Goal: Task Accomplishment & Management: Use online tool/utility

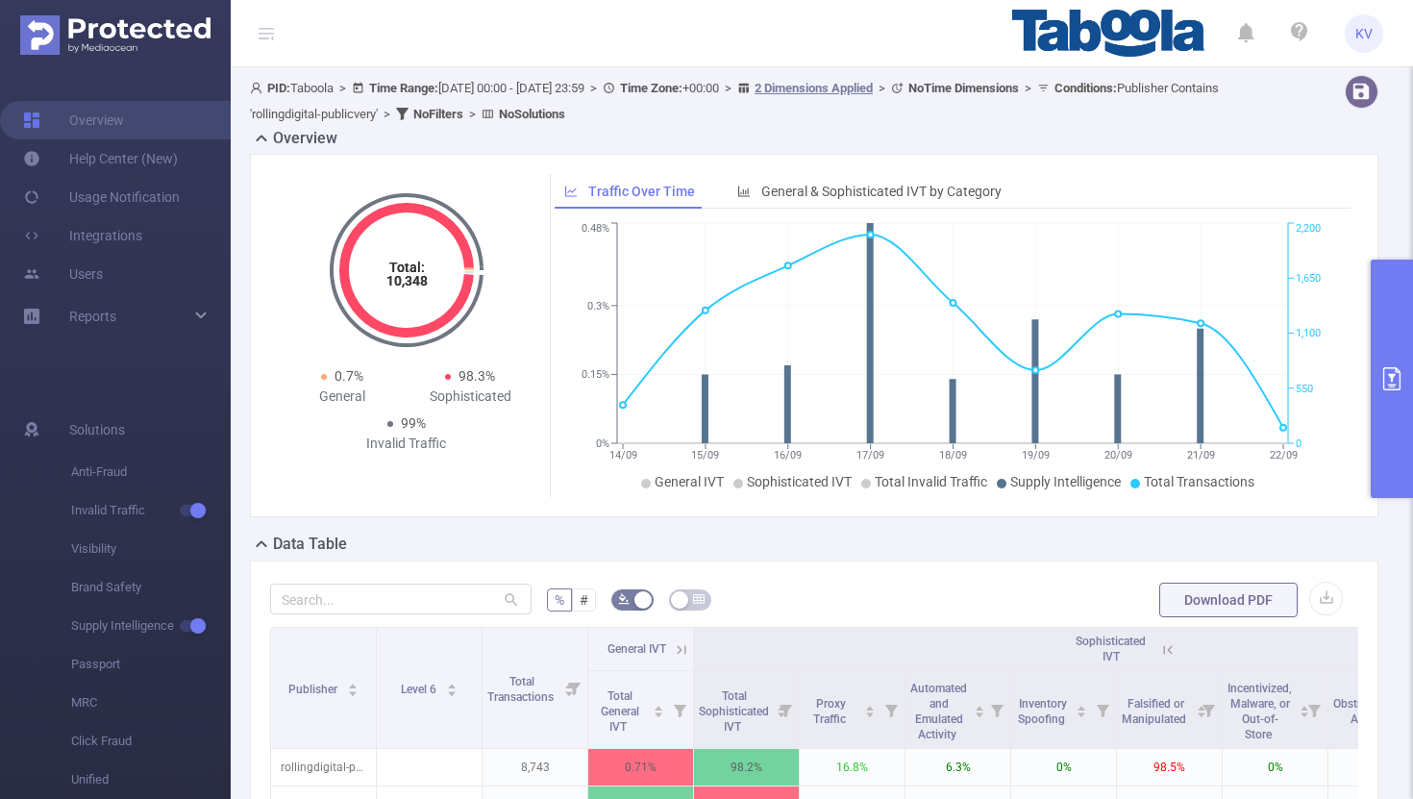
scroll to position [261, 0]
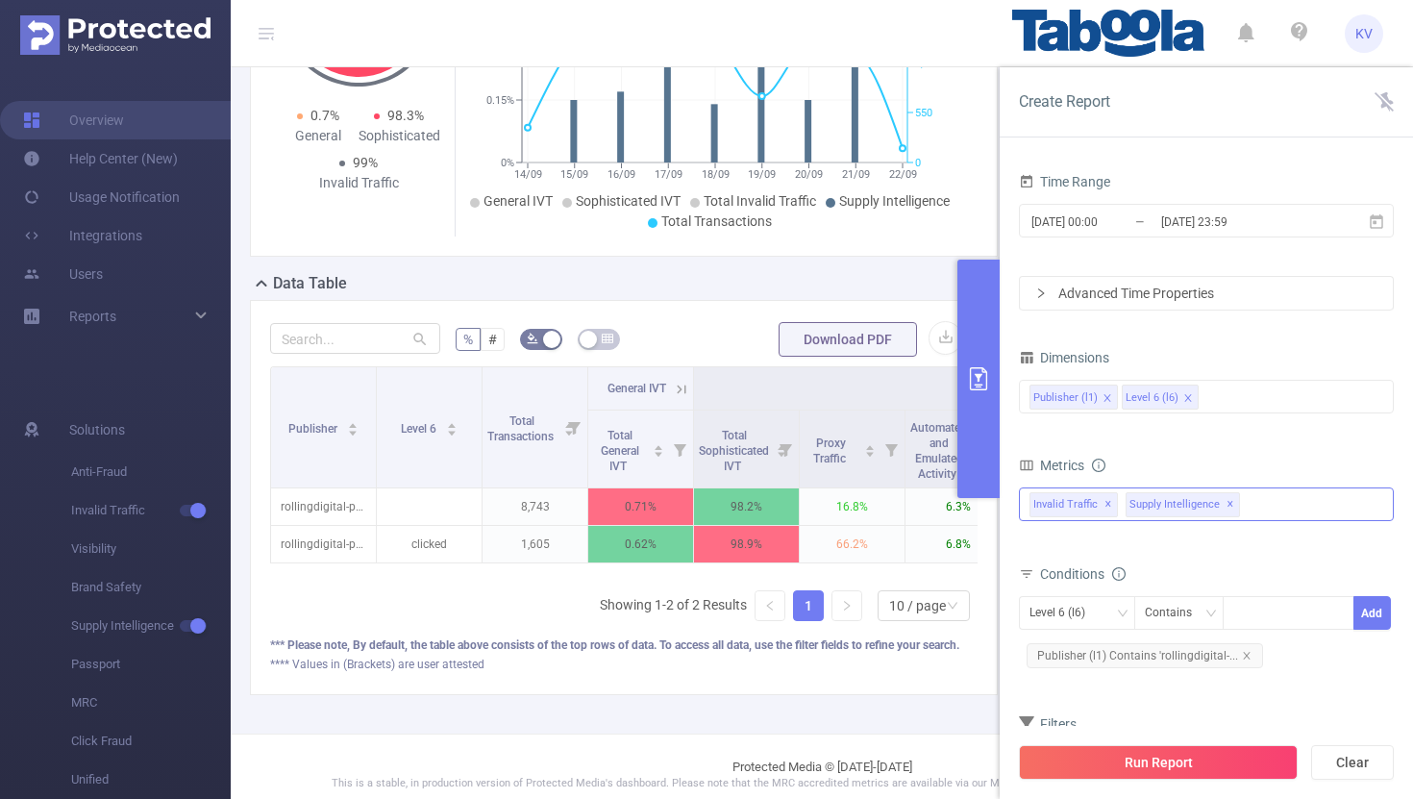
click at [1230, 510] on span "Supply Intelligence ✕" at bounding box center [1183, 504] width 114 height 25
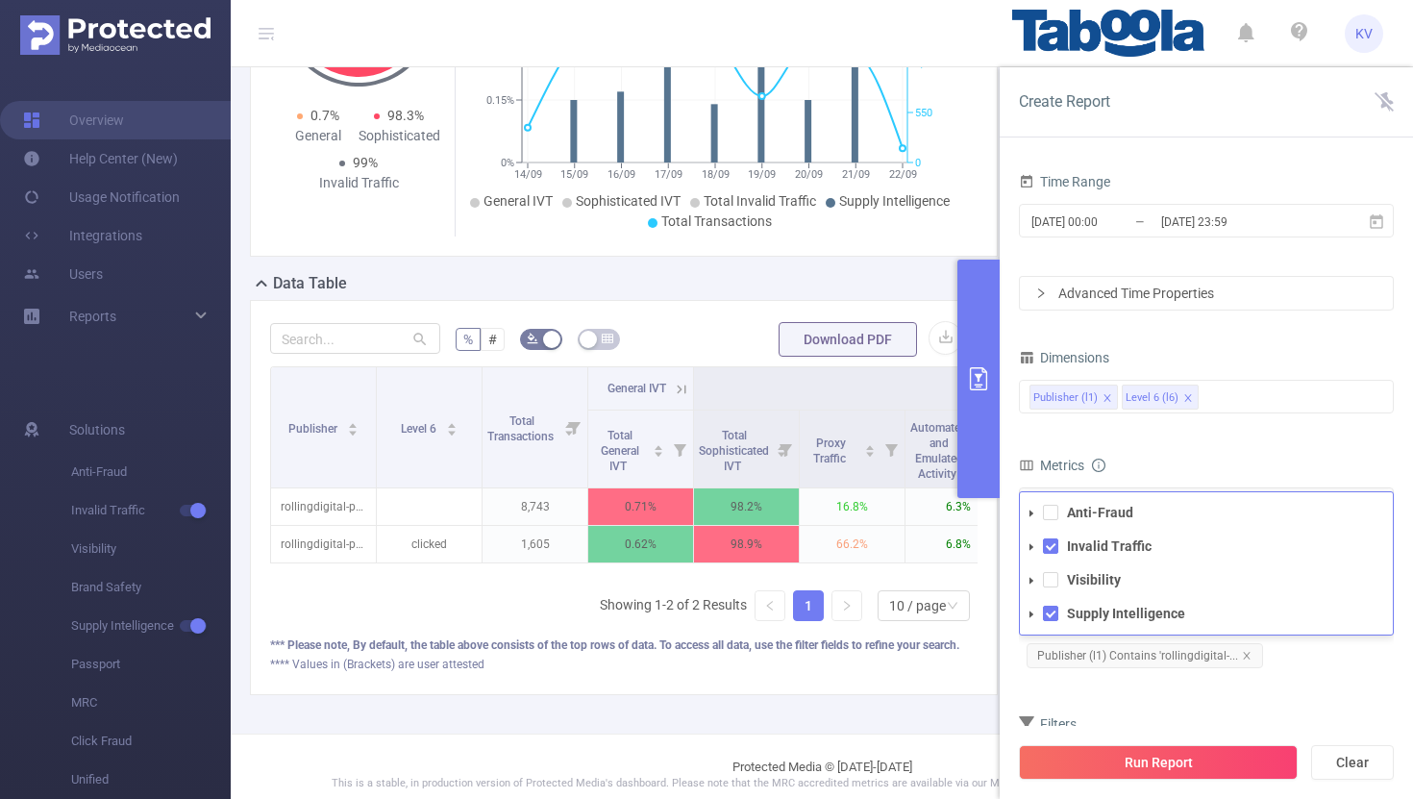
click at [1198, 467] on div "Metrics" at bounding box center [1206, 468] width 375 height 32
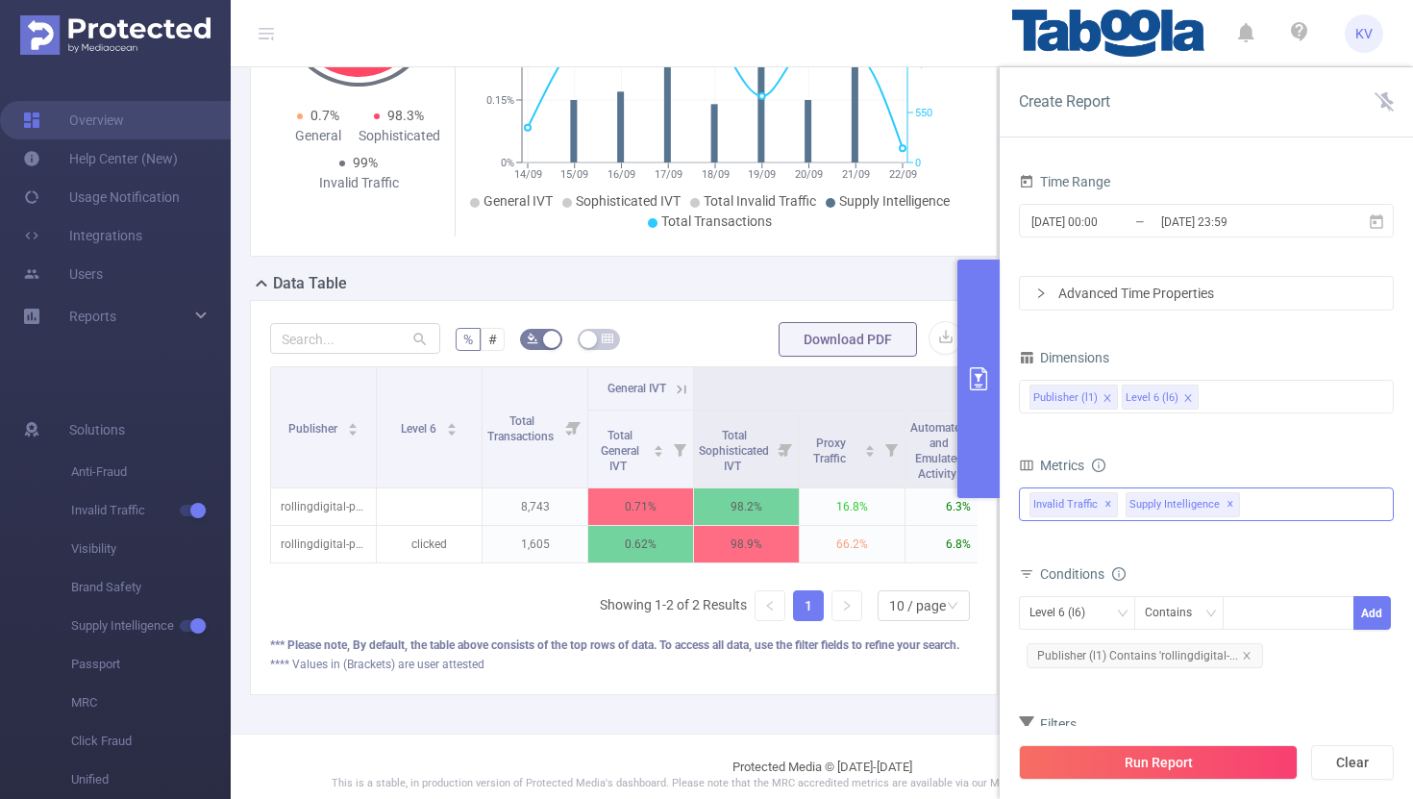
click at [1228, 505] on span "Supply Intelligence ✕" at bounding box center [1183, 504] width 114 height 25
click at [1217, 436] on form "Dimensions Publisher (l1) Level 6 (l6) Metrics Total General IVT Data Centers D…" at bounding box center [1206, 574] width 375 height 460
click at [1227, 504] on span "✕" at bounding box center [1231, 504] width 8 height 23
click at [1223, 504] on div "Invalid Traffic ✕ Anti-Fraud Invalid Traffic Visibility Supply Intelligence" at bounding box center [1206, 504] width 375 height 34
click at [1203, 462] on div "Metrics" at bounding box center [1206, 468] width 375 height 32
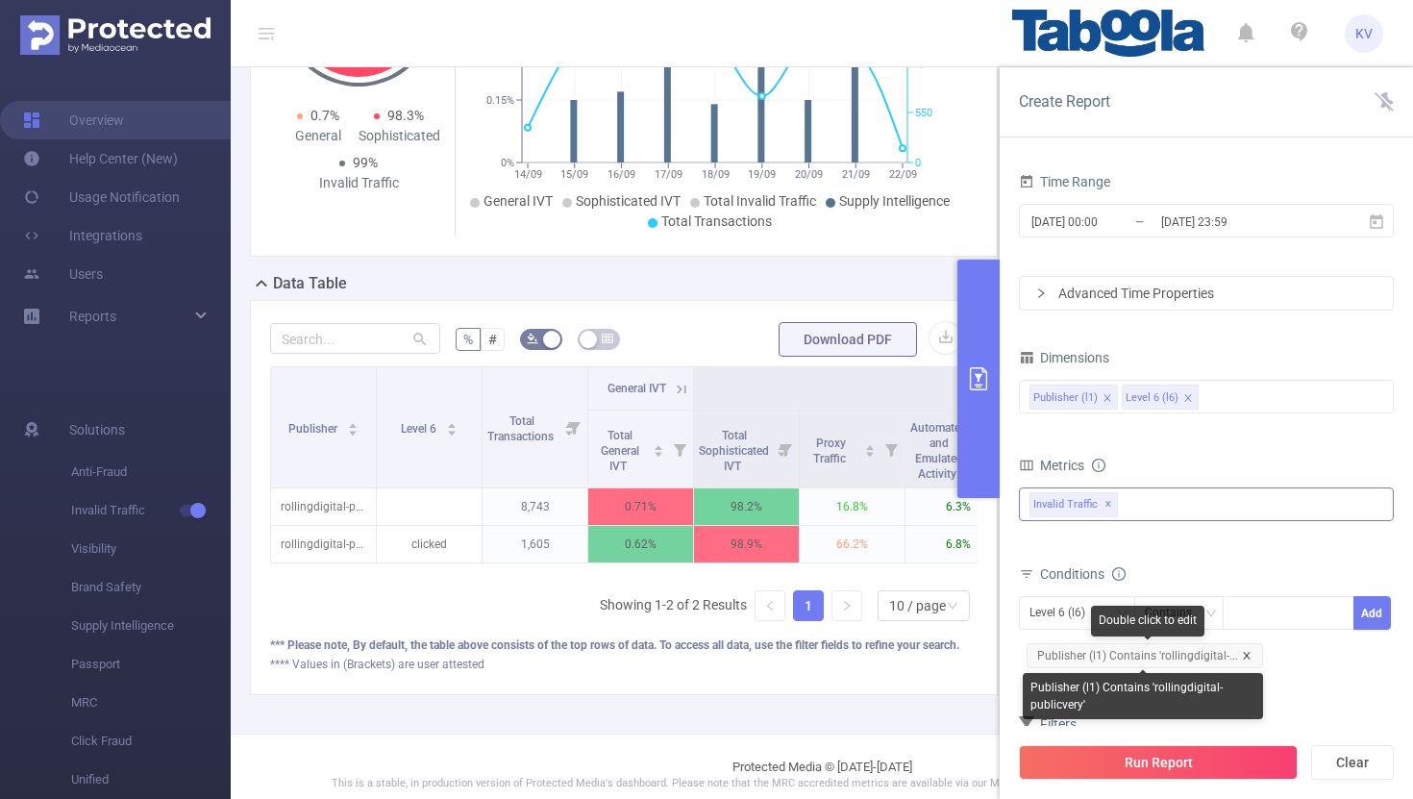
click at [1242, 659] on icon "icon: close" at bounding box center [1247, 656] width 10 height 10
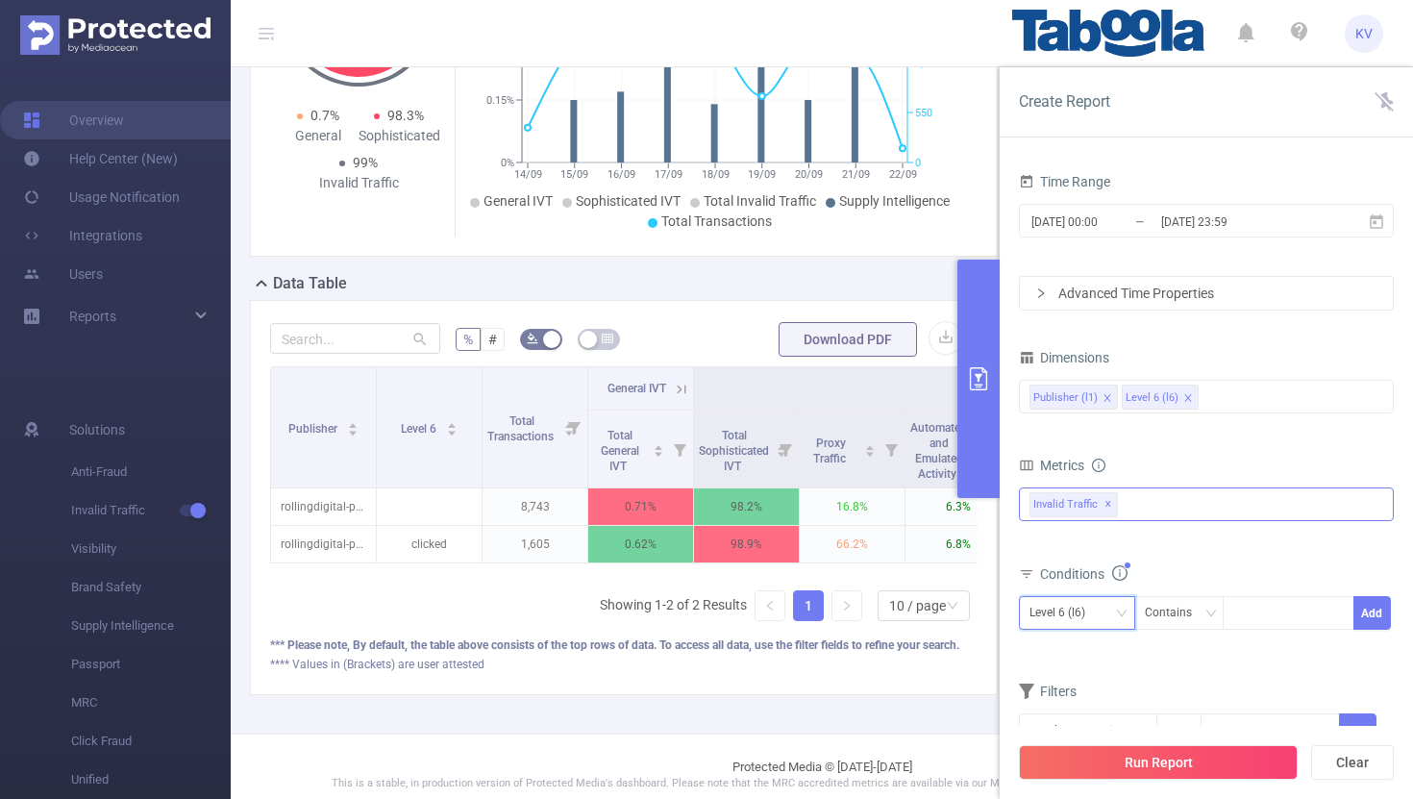
click at [1089, 612] on div "Level 6 (l6)" at bounding box center [1064, 613] width 69 height 32
click at [1090, 661] on li "Publisher (l1)" at bounding box center [1077, 652] width 116 height 31
click at [1261, 607] on div at bounding box center [1288, 613] width 111 height 32
paste input "liveintent-1118"
type input "liveintent-1118"
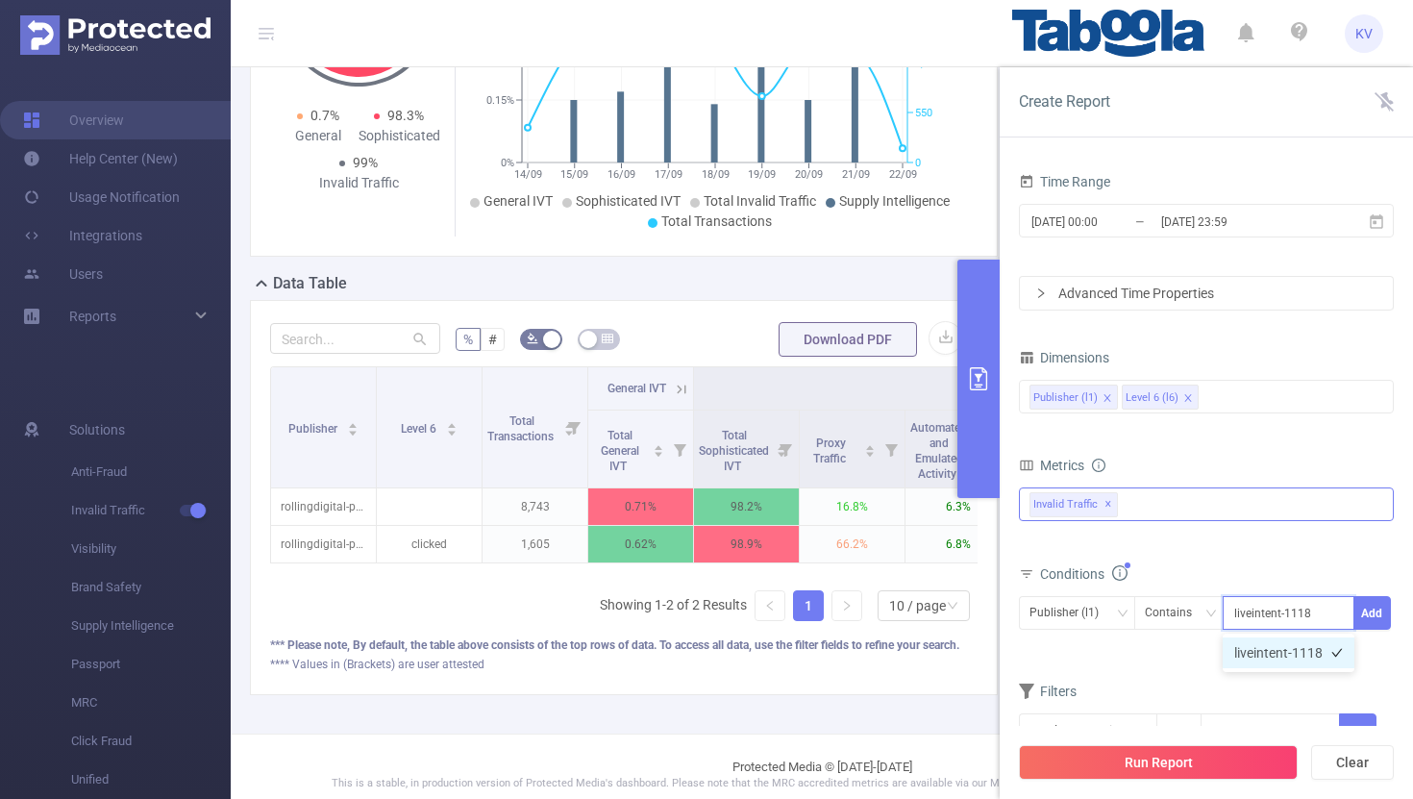
click at [1287, 647] on li "liveintent-1118" at bounding box center [1289, 652] width 132 height 31
click at [1372, 609] on button "Add" at bounding box center [1372, 613] width 37 height 34
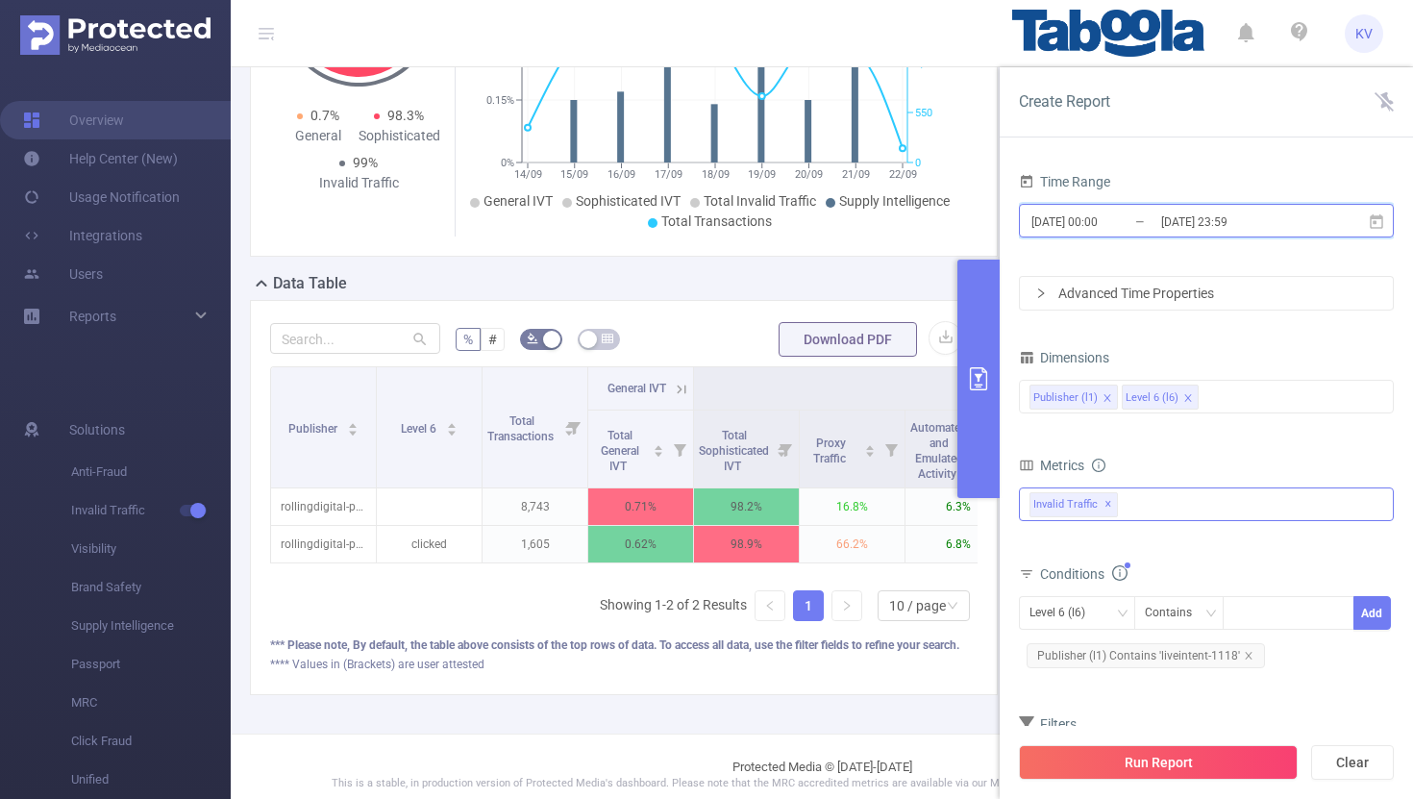
click at [1377, 228] on icon at bounding box center [1376, 220] width 13 height 14
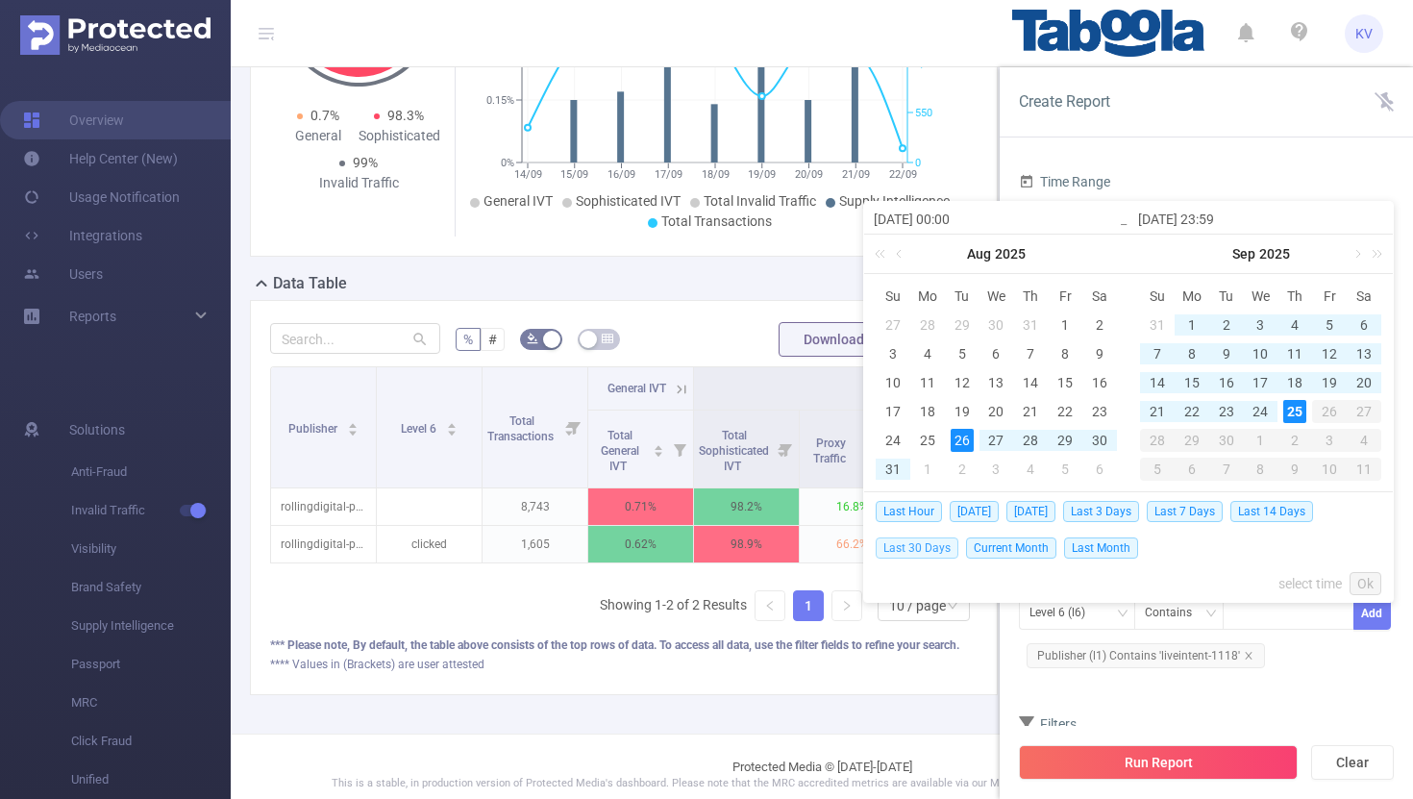
click at [933, 545] on span "Last 30 Days" at bounding box center [917, 547] width 83 height 21
type input "[DATE] 00:00"
type input "[DATE] 23:59"
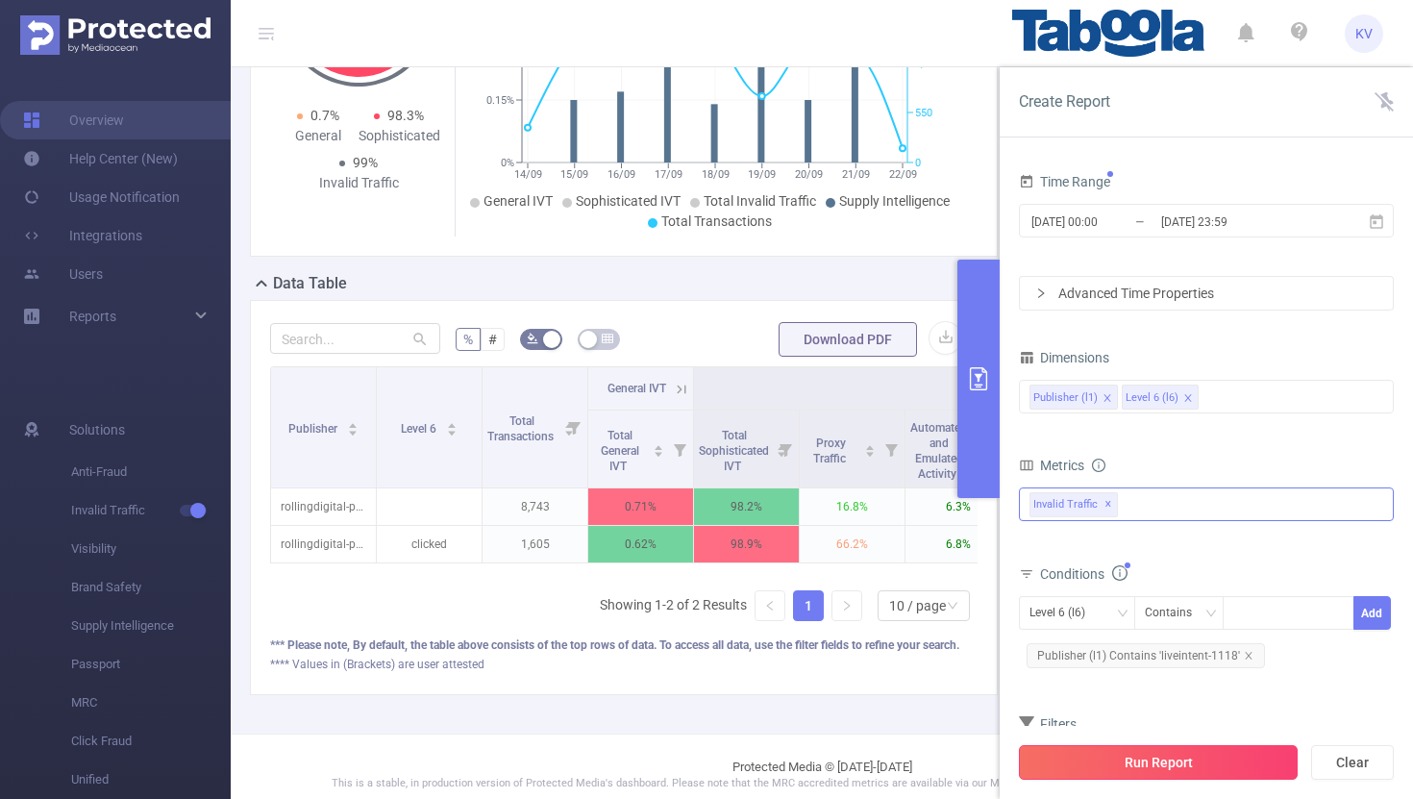
click at [1150, 765] on button "Run Report" at bounding box center [1158, 762] width 279 height 35
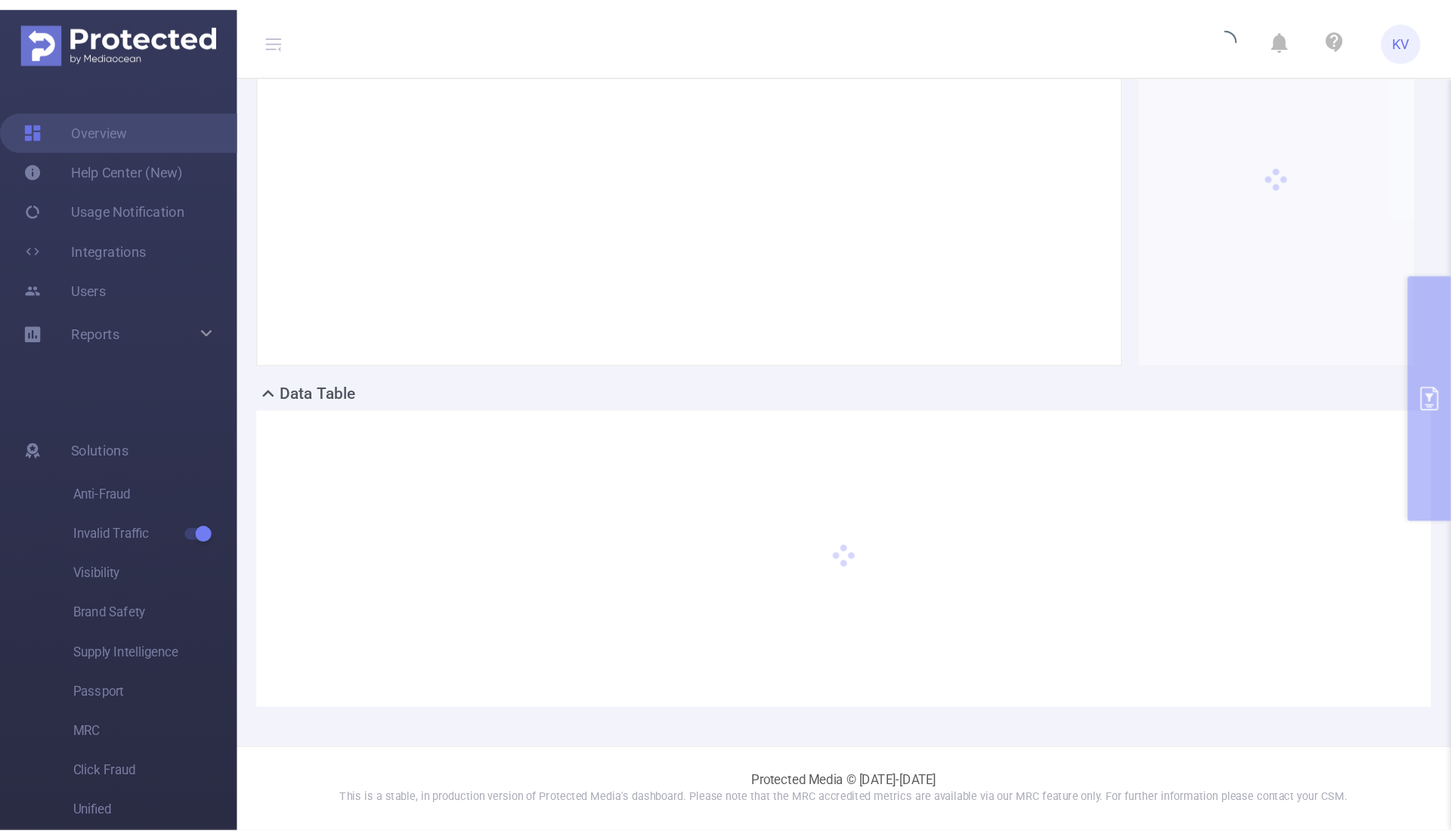
scroll to position [133, 0]
